Goal: Task Accomplishment & Management: Use online tool/utility

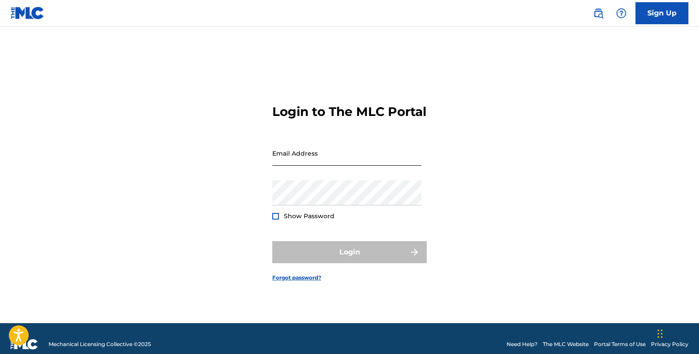
drag, startPoint x: 0, startPoint y: 0, endPoint x: 340, endPoint y: 173, distance: 381.4
click at [344, 165] on input "Email Address" at bounding box center [346, 153] width 149 height 25
type input "[PERSON_NAME][EMAIL_ADDRESS][PERSON_NAME][DOMAIN_NAME]"
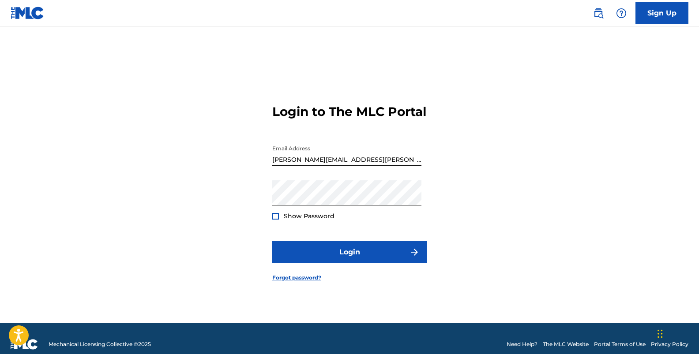
click at [345, 274] on form "Login to The MLC Portal Email Address [EMAIL_ADDRESS][PERSON_NAME][DOMAIN_NAME]…" at bounding box center [349, 186] width 154 height 275
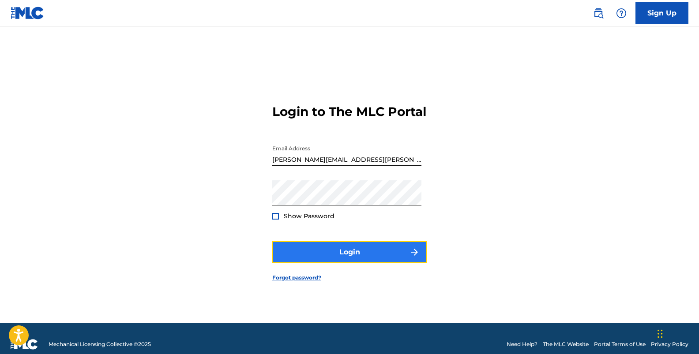
click at [352, 261] on button "Login" at bounding box center [349, 252] width 154 height 22
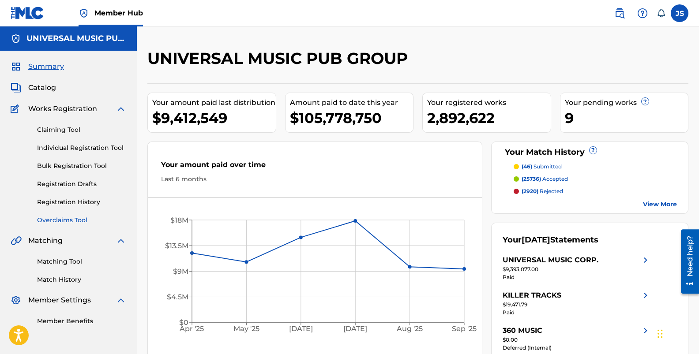
click at [39, 220] on link "Overclaims Tool" at bounding box center [81, 220] width 89 height 9
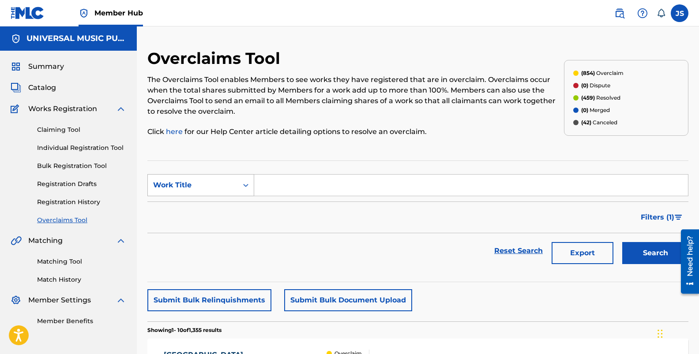
click at [241, 180] on div "Search Form" at bounding box center [246, 185] width 16 height 16
click at [462, 142] on div "Overclaims Tool The Overclaims Tool enables Members to see works they have regi…" at bounding box center [355, 98] width 416 height 99
drag, startPoint x: 447, startPoint y: 143, endPoint x: 381, endPoint y: 147, distance: 66.7
click at [381, 147] on div "Overclaims Tool The Overclaims Tool enables Members to see works they have regi…" at bounding box center [355, 98] width 416 height 99
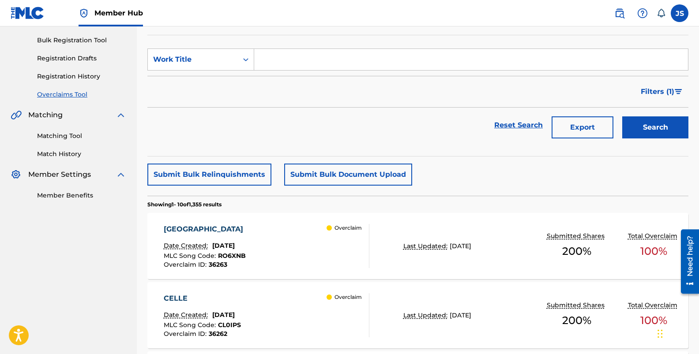
scroll to position [44, 0]
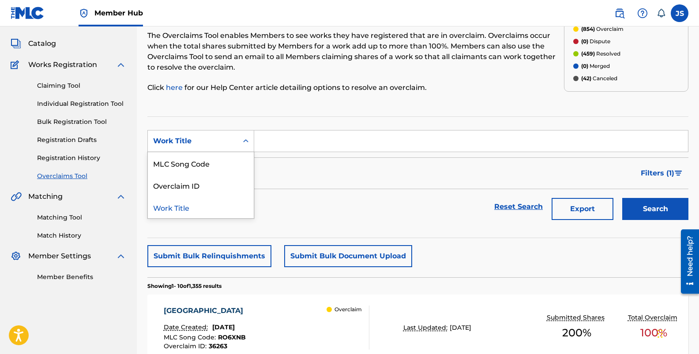
click at [226, 137] on div "Work Title" at bounding box center [192, 141] width 79 height 11
click at [208, 164] on div "MLC Song Code" at bounding box center [201, 163] width 106 height 22
click at [362, 139] on input "Search Form" at bounding box center [471, 141] width 434 height 21
click at [348, 147] on input "Search Form" at bounding box center [471, 141] width 434 height 21
paste input "T06RYM"
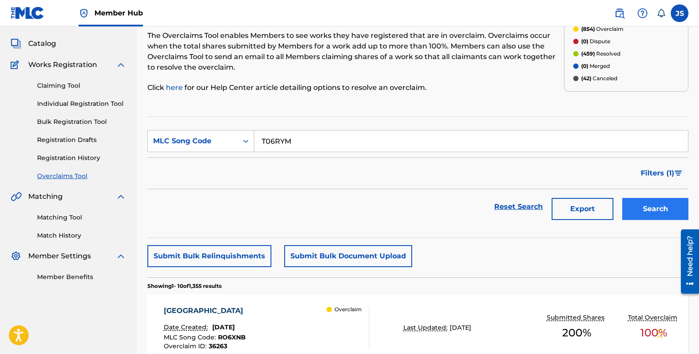
type input "T06RYM"
drag, startPoint x: 652, startPoint y: 199, endPoint x: 611, endPoint y: 247, distance: 63.5
click at [653, 199] on button "Search" at bounding box center [655, 209] width 66 height 22
click at [244, 6] on nav "Member Hub JS JS [PERSON_NAME] [PERSON_NAME][EMAIL_ADDRESS][PERSON_NAME][DOMAIN…" at bounding box center [349, 13] width 699 height 26
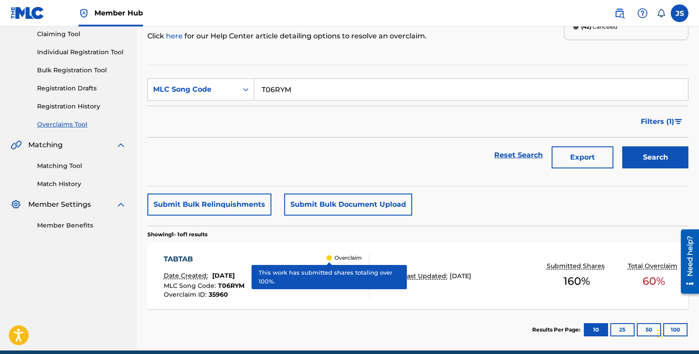
scroll to position [135, 0]
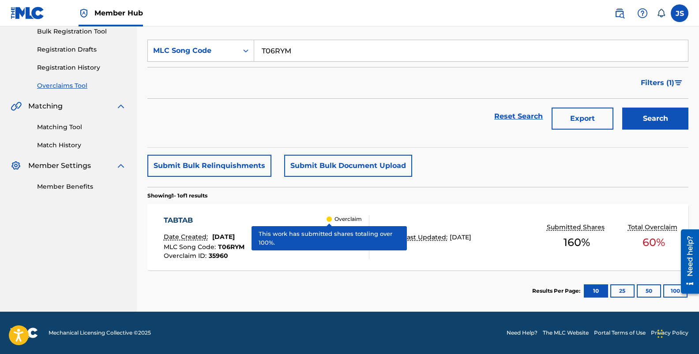
click at [169, 222] on div "TABTAB" at bounding box center [204, 220] width 81 height 11
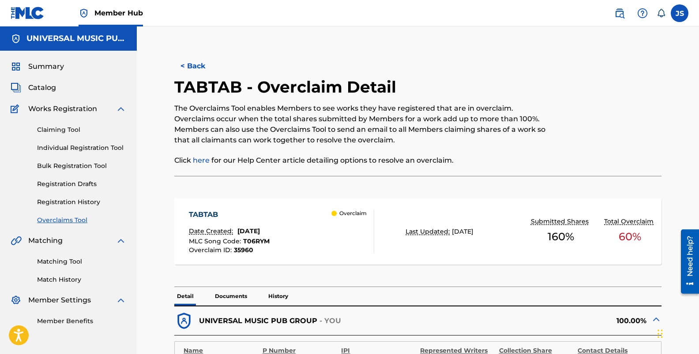
click at [250, 249] on span "35960" at bounding box center [243, 250] width 19 height 8
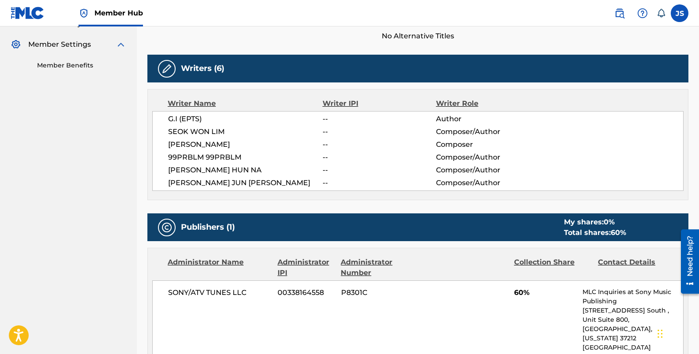
scroll to position [265, 0]
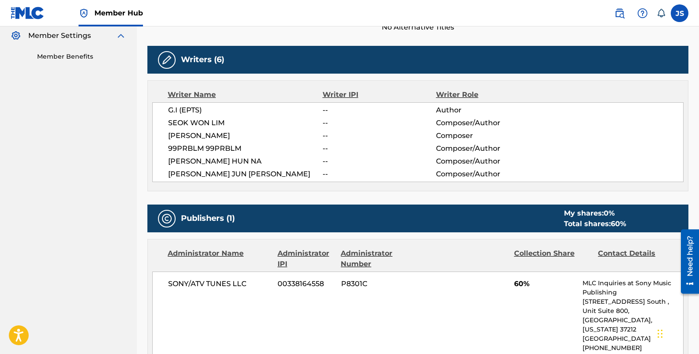
drag, startPoint x: 424, startPoint y: 295, endPoint x: 405, endPoint y: 300, distance: 20.2
click at [396, 300] on div "SONY/ATV TUNES LLC 00338164558 P8301C 60% MLC Inquiries at Sony Music Publishin…" at bounding box center [417, 325] width 531 height 107
drag, startPoint x: 494, startPoint y: 296, endPoint x: 452, endPoint y: 300, distance: 42.1
click at [452, 300] on div "SONY/ATV TUNES LLC 00338164558 P8301C 60% MLC Inquiries at Sony Music Publishin…" at bounding box center [417, 325] width 531 height 107
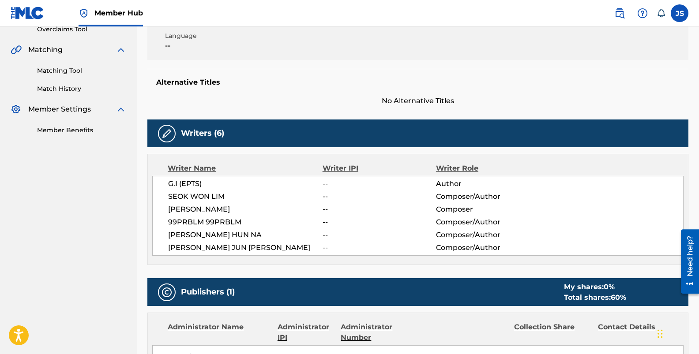
scroll to position [176, 0]
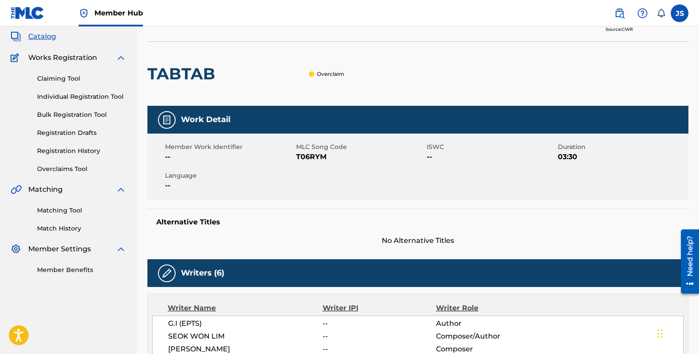
scroll to position [0, 0]
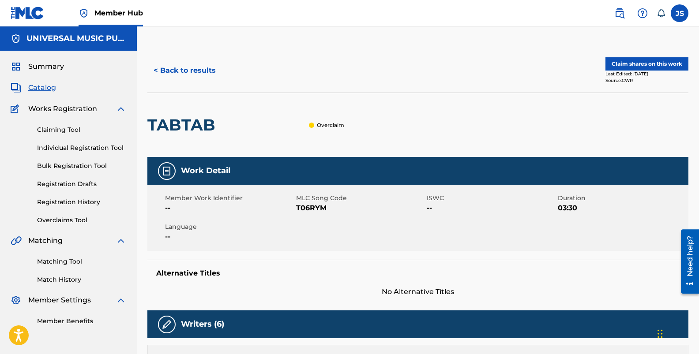
click at [313, 206] on span "T06RYM" at bounding box center [360, 208] width 129 height 11
copy span "T06RYM"
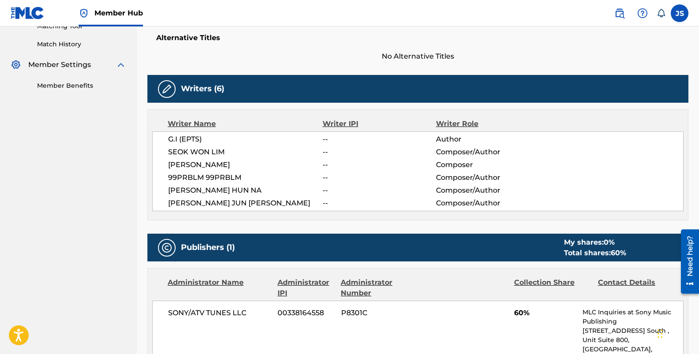
scroll to position [221, 0]
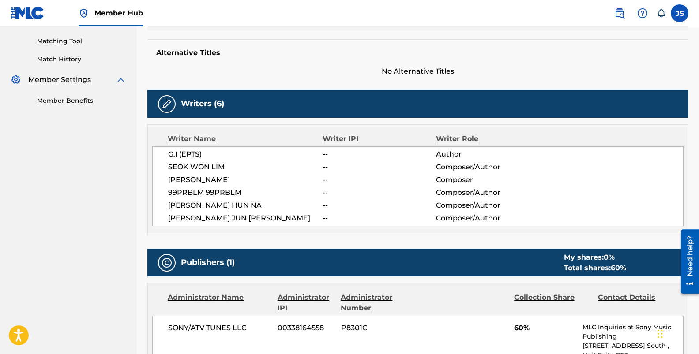
click at [111, 285] on nav "UNIVERSAL MUSIC PUB GROUP Summary Catalog Works Registration Claiming Tool Indi…" at bounding box center [68, 206] width 137 height 800
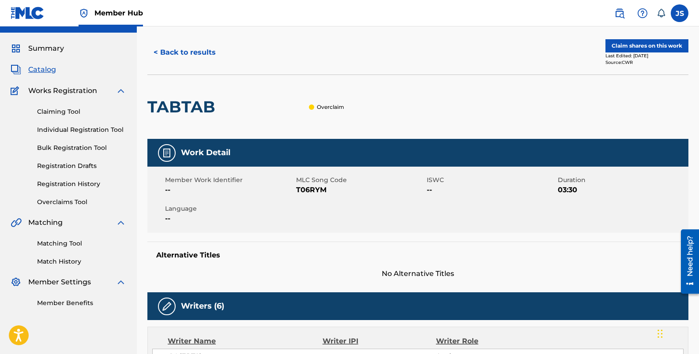
scroll to position [0, 0]
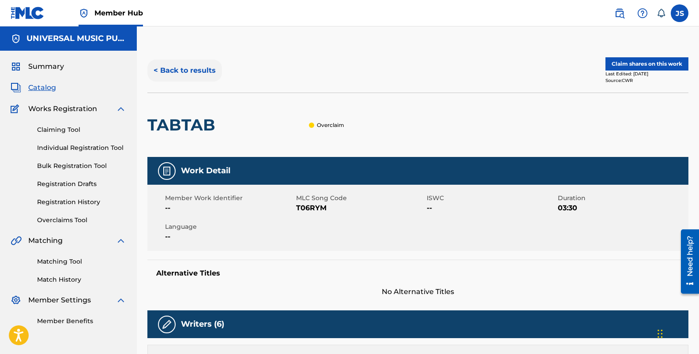
click at [172, 73] on button "< Back to results" at bounding box center [184, 71] width 75 height 22
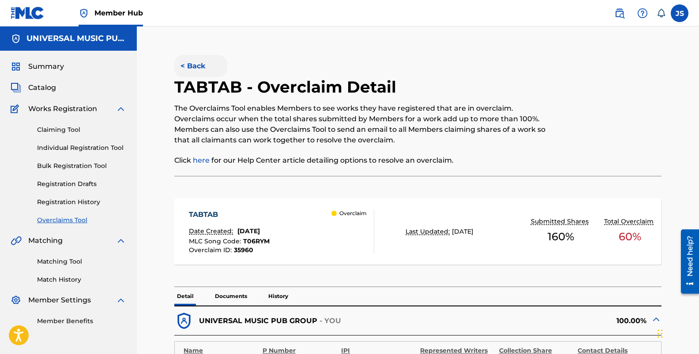
click at [181, 74] on button "< Back" at bounding box center [200, 66] width 53 height 22
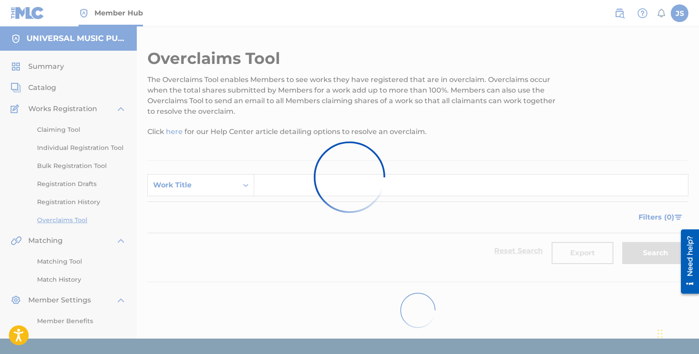
scroll to position [25, 0]
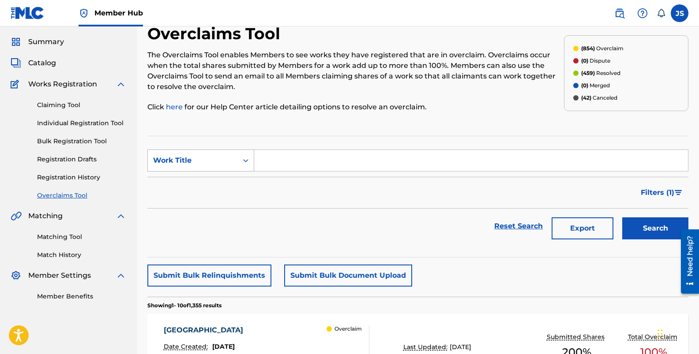
click at [213, 168] on div "Work Title" at bounding box center [193, 160] width 90 height 17
click at [216, 189] on div "MLC Song Code" at bounding box center [201, 183] width 106 height 22
drag, startPoint x: 318, startPoint y: 165, endPoint x: 362, endPoint y: 169, distance: 44.8
click at [318, 164] on input "Search Form" at bounding box center [471, 160] width 434 height 21
paste input "T52WHW"
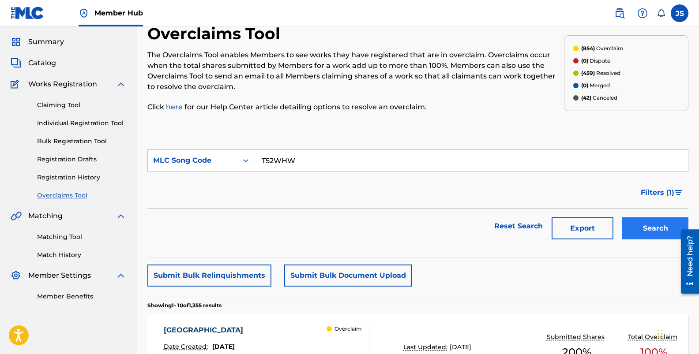
type input "T52WHW"
click at [659, 223] on button "Search" at bounding box center [655, 228] width 66 height 22
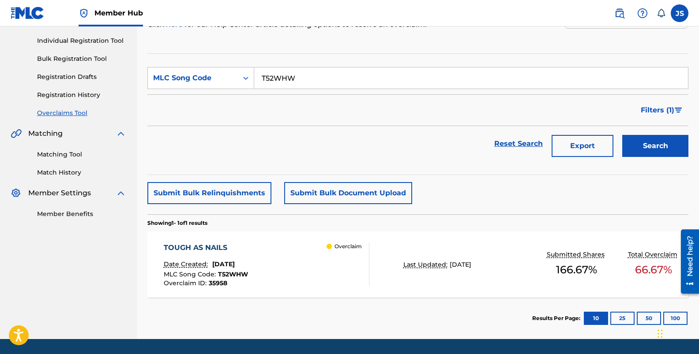
scroll to position [113, 0]
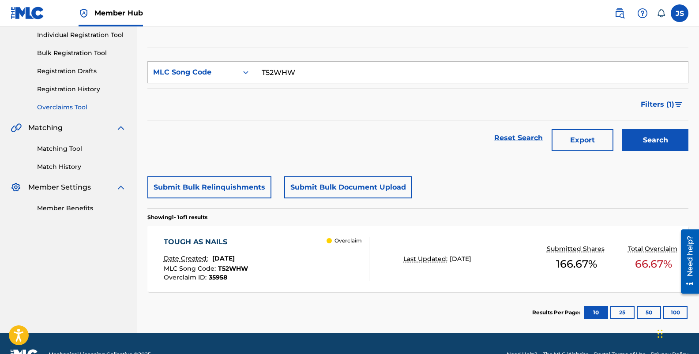
click at [210, 247] on div "TOUGH AS NAILS" at bounding box center [206, 242] width 84 height 11
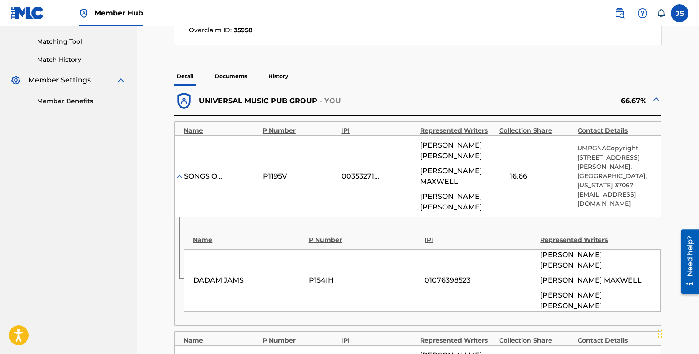
scroll to position [117, 0]
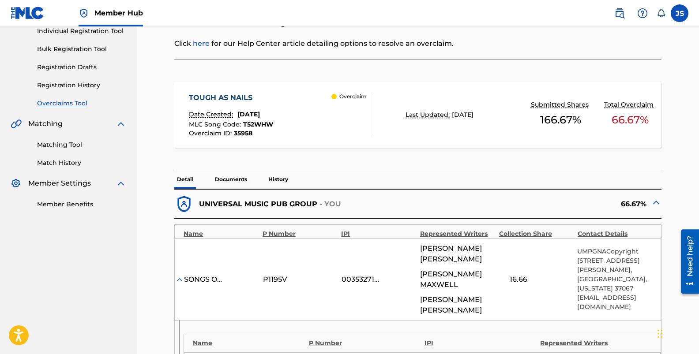
drag, startPoint x: 662, startPoint y: 181, endPoint x: 622, endPoint y: 179, distance: 39.8
click at [622, 179] on div "Detail Documents History" at bounding box center [417, 179] width 487 height 19
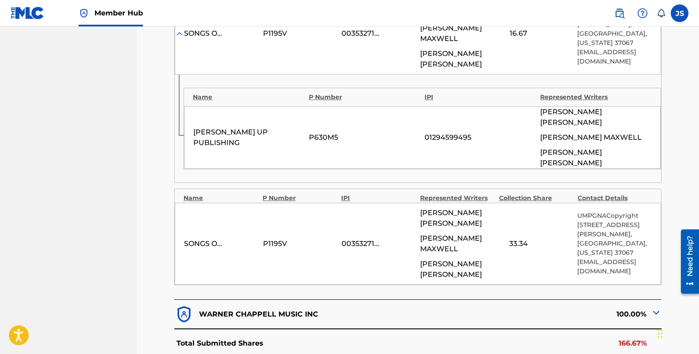
scroll to position [573, 0]
click at [655, 307] on img at bounding box center [656, 312] width 11 height 11
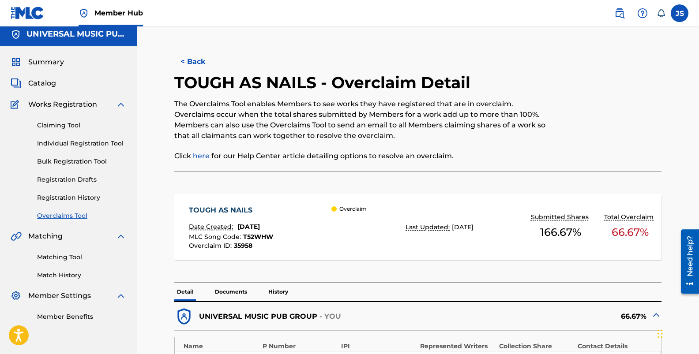
scroll to position [0, 0]
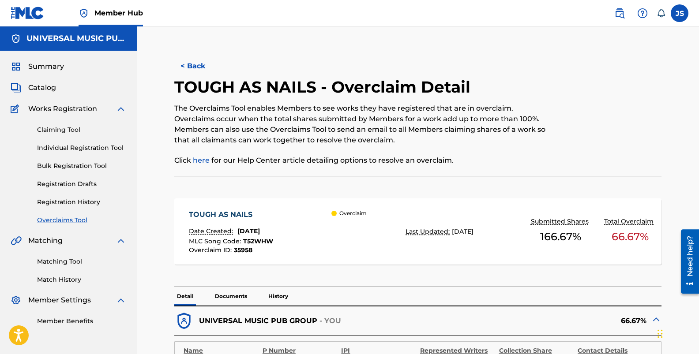
click at [580, 156] on div at bounding box center [605, 126] width 112 height 99
drag, startPoint x: 556, startPoint y: 155, endPoint x: 494, endPoint y: 170, distance: 64.1
click at [493, 171] on div "TOUGH AS NAILS - Overclaim Detail The Overclaims Tool enables Members to see wo…" at bounding box center [361, 126] width 375 height 99
click at [598, 166] on div at bounding box center [605, 126] width 112 height 99
drag, startPoint x: 594, startPoint y: 129, endPoint x: 577, endPoint y: 147, distance: 25.3
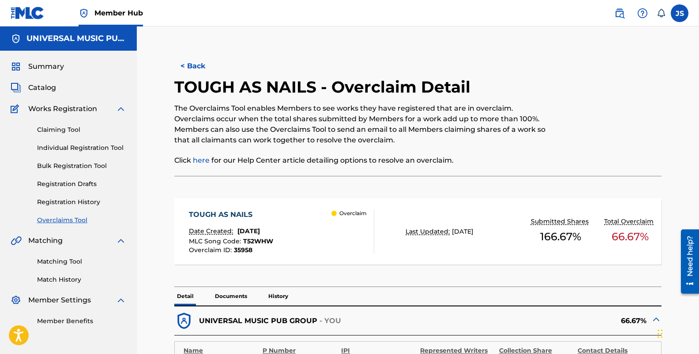
click at [577, 147] on div at bounding box center [605, 126] width 112 height 99
click at [616, 146] on div at bounding box center [605, 126] width 112 height 99
drag, startPoint x: 653, startPoint y: 164, endPoint x: 630, endPoint y: 170, distance: 23.3
click at [653, 164] on div at bounding box center [605, 126] width 112 height 99
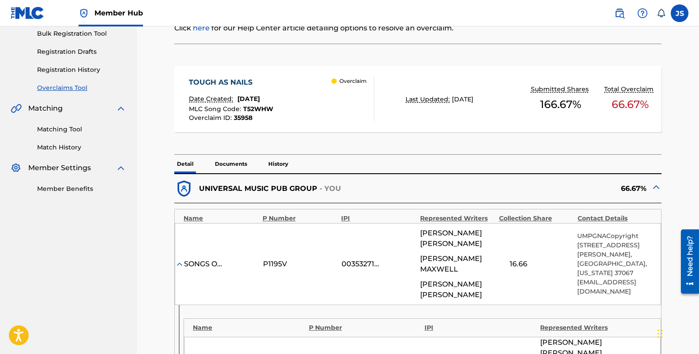
click at [174, 277] on div "Name P Number IPI Represented Writers Collection Share Contact Details SONGS OF…" at bounding box center [417, 311] width 487 height 205
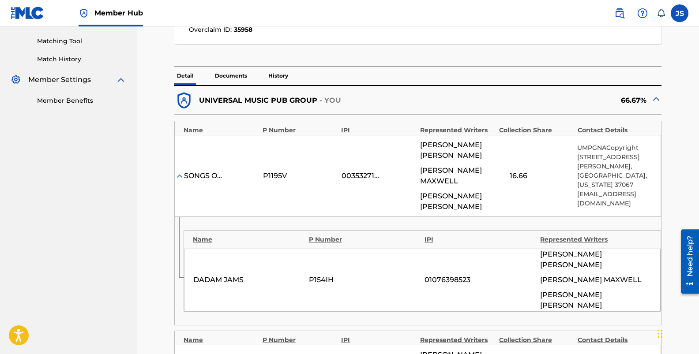
scroll to position [353, 0]
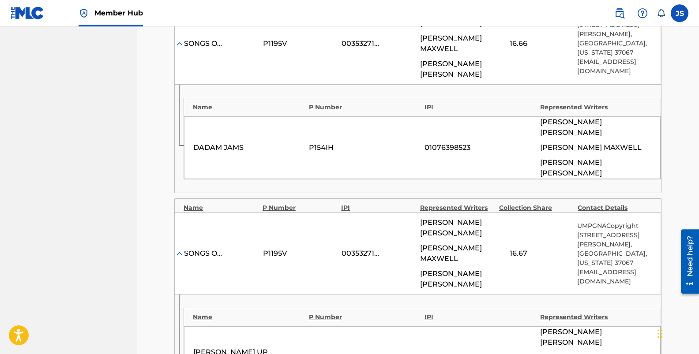
drag, startPoint x: 538, startPoint y: 248, endPoint x: 519, endPoint y: 245, distance: 18.9
click at [519, 245] on div "SONGS OF UNIVERSAL, INC. P1195V 00353271280 [PERSON_NAME] [PERSON_NAME] [PERSON…" at bounding box center [418, 254] width 486 height 82
drag, startPoint x: 550, startPoint y: 232, endPoint x: 532, endPoint y: 240, distance: 19.5
drag, startPoint x: 532, startPoint y: 240, endPoint x: 524, endPoint y: 240, distance: 8.8
click at [524, 240] on div "SONGS OF UNIVERSAL, INC. P1195V 00353271280 [PERSON_NAME] [PERSON_NAME] [PERSON…" at bounding box center [418, 254] width 486 height 82
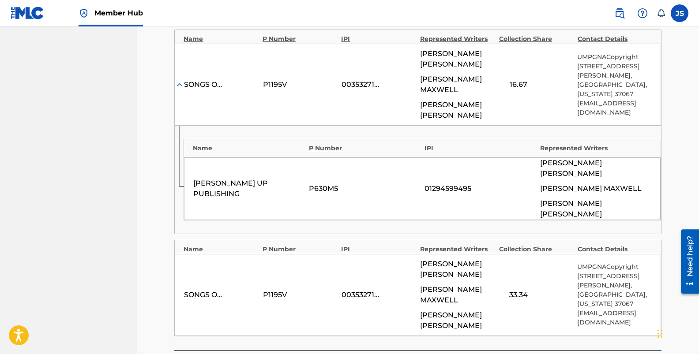
scroll to position [529, 0]
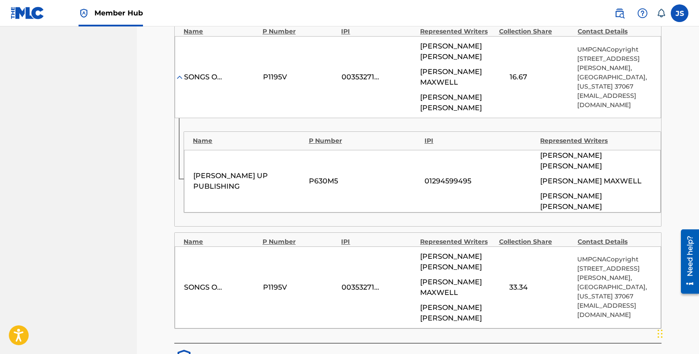
click at [34, 221] on nav "UNIVERSAL MUSIC PUB GROUP Summary Catalog Works Registration Claiming Tool Indi…" at bounding box center [68, 256] width 137 height 1519
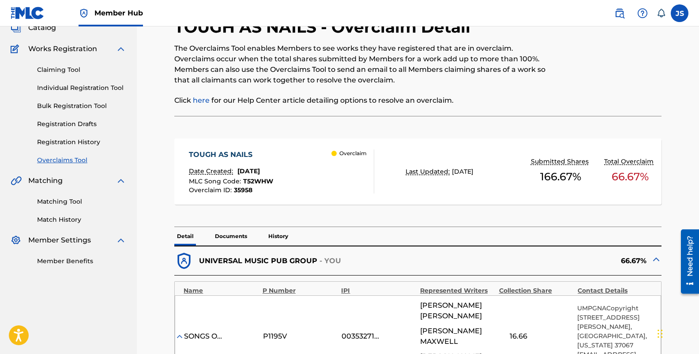
scroll to position [0, 0]
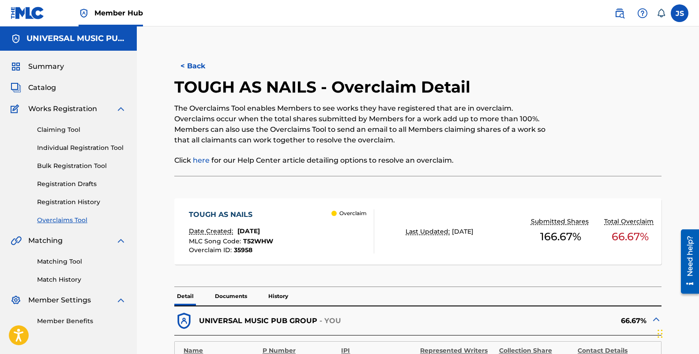
click at [243, 248] on span "35958" at bounding box center [243, 250] width 19 height 8
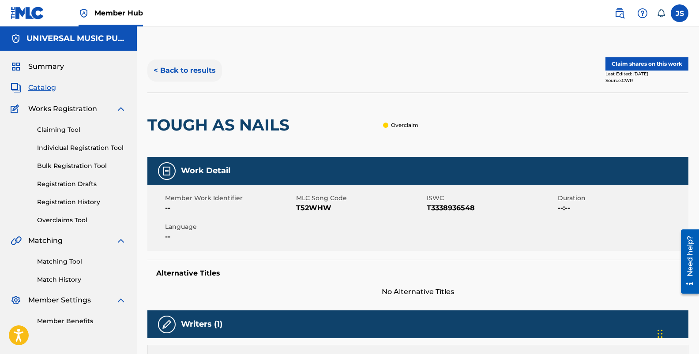
click at [193, 72] on button "< Back to results" at bounding box center [184, 71] width 75 height 22
